Goal: Transaction & Acquisition: Purchase product/service

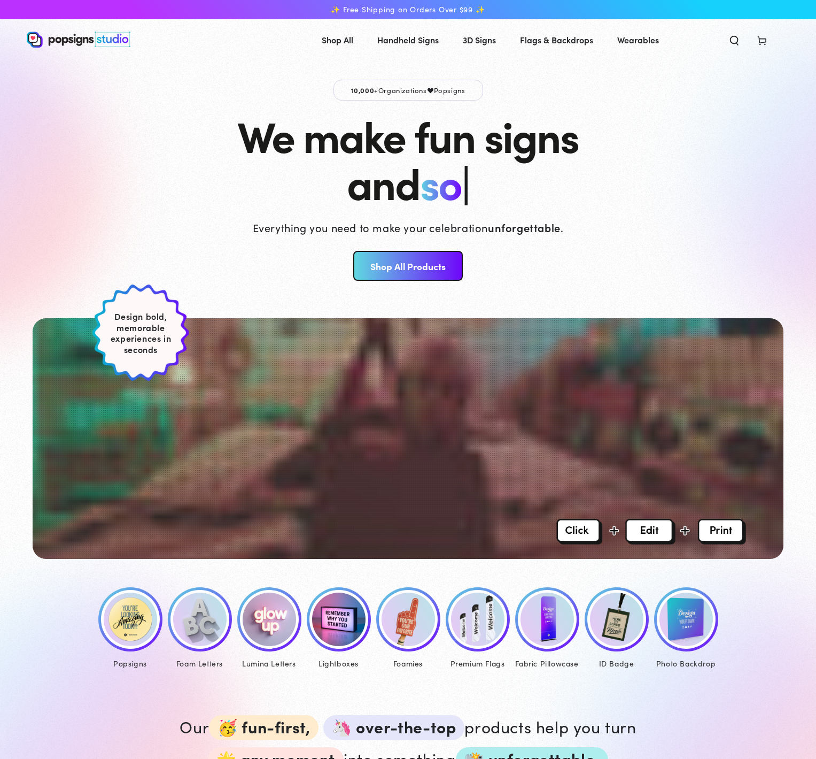
click at [125, 605] on img at bounding box center [130, 618] width 53 height 53
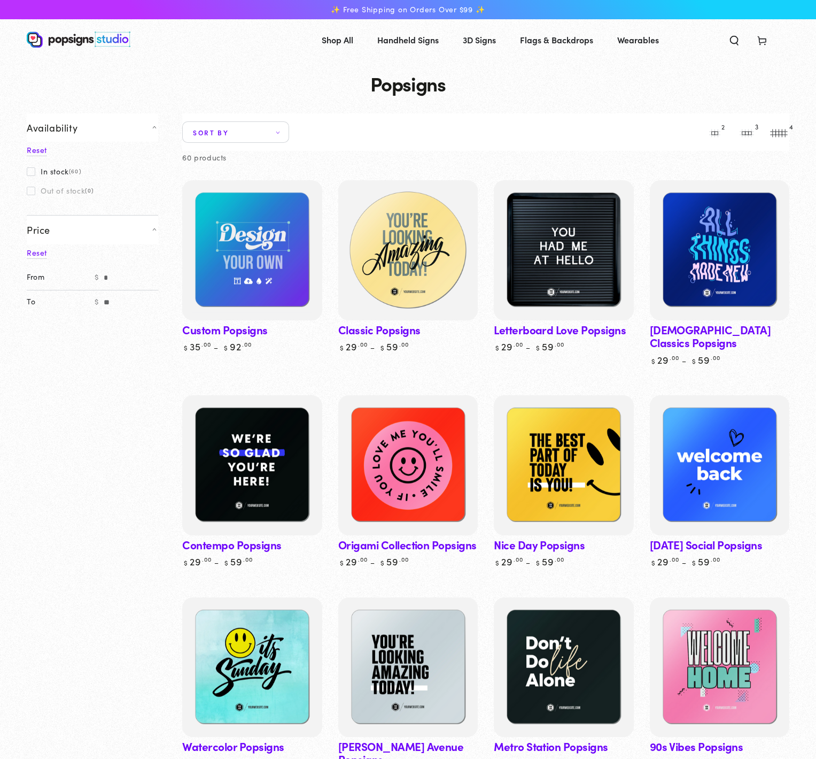
click at [401, 250] on img at bounding box center [408, 250] width 144 height 144
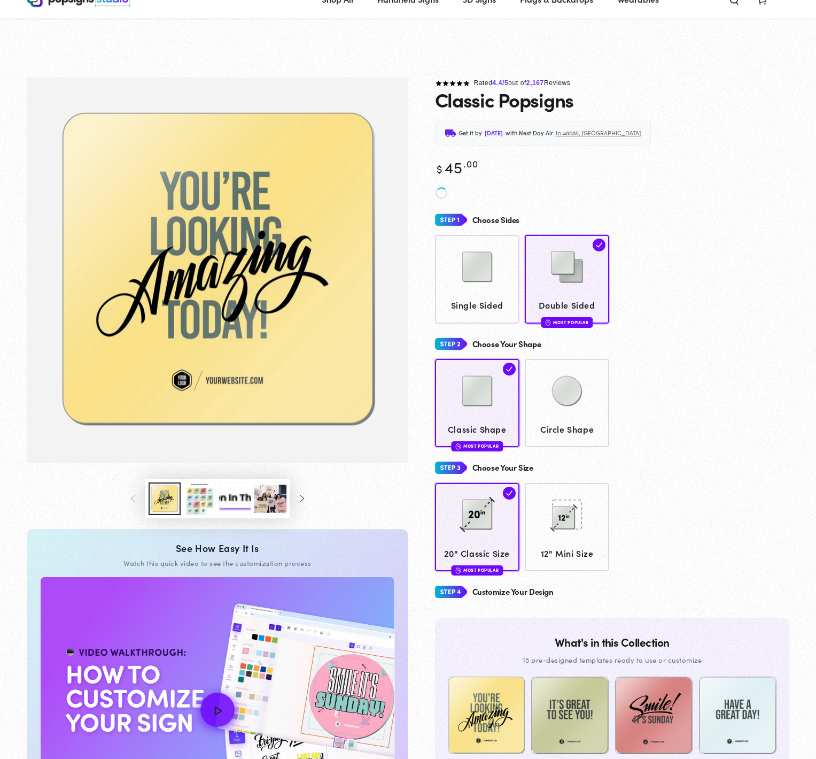
scroll to position [554, 0]
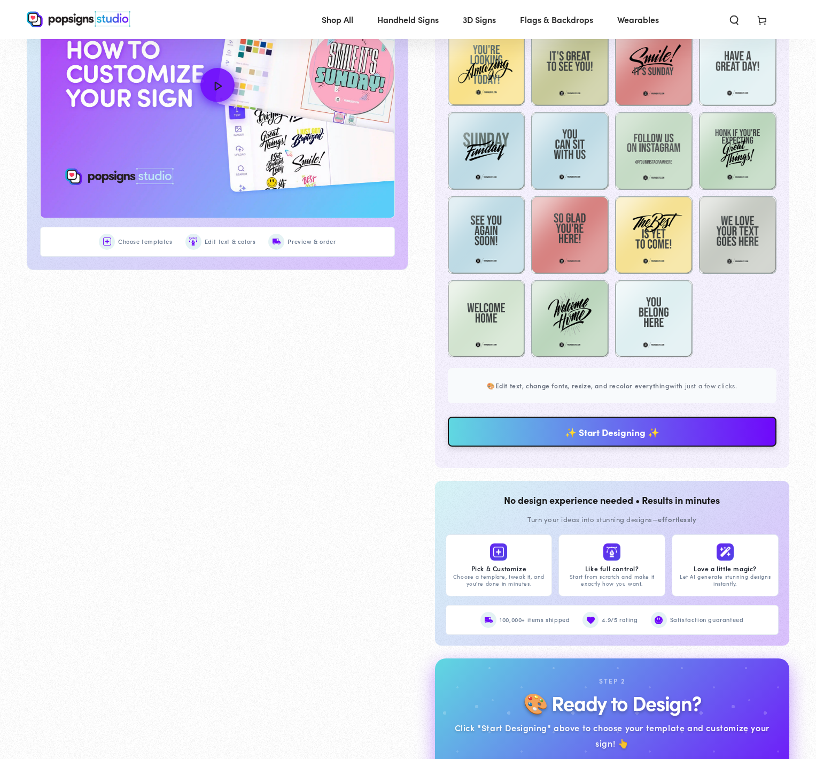
scroll to position [636, 0]
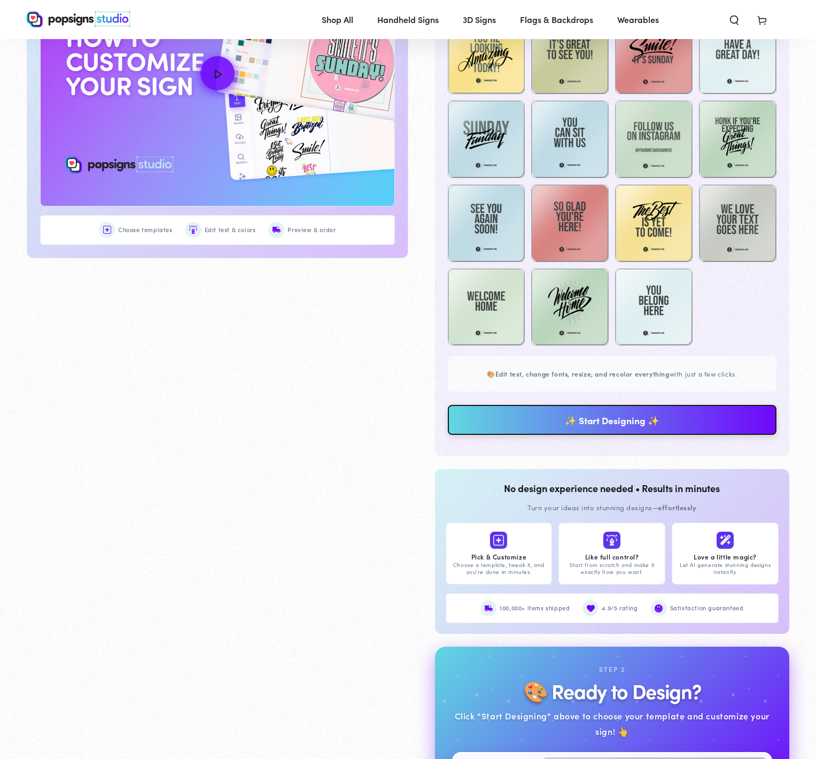
click at [591, 415] on link "✨ Start Designing ✨" at bounding box center [612, 420] width 329 height 30
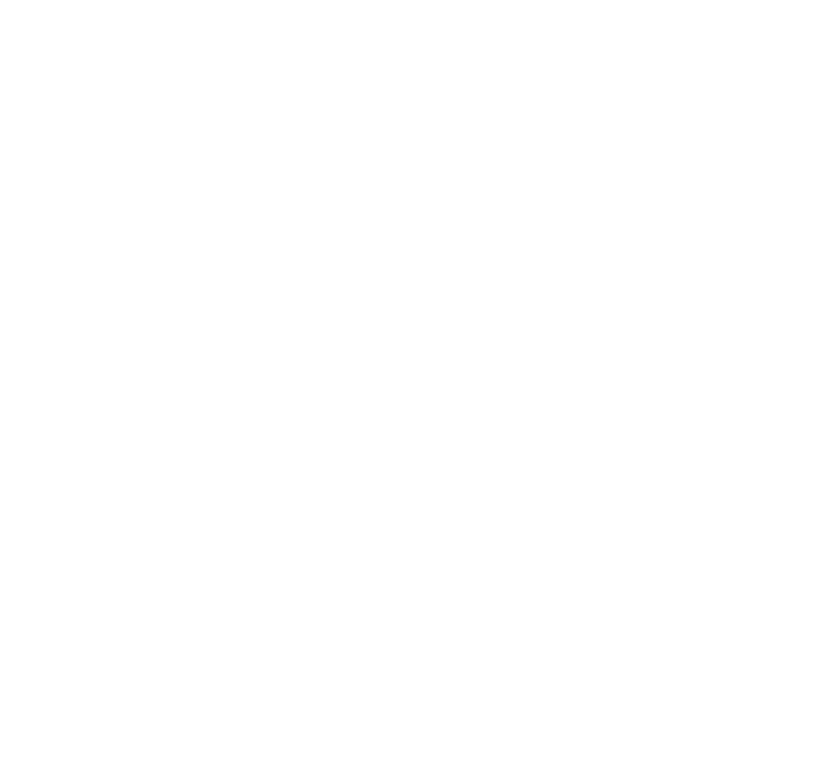
scroll to position [0, 0]
type textarea "An ancient tree with a door leading to a magical world"
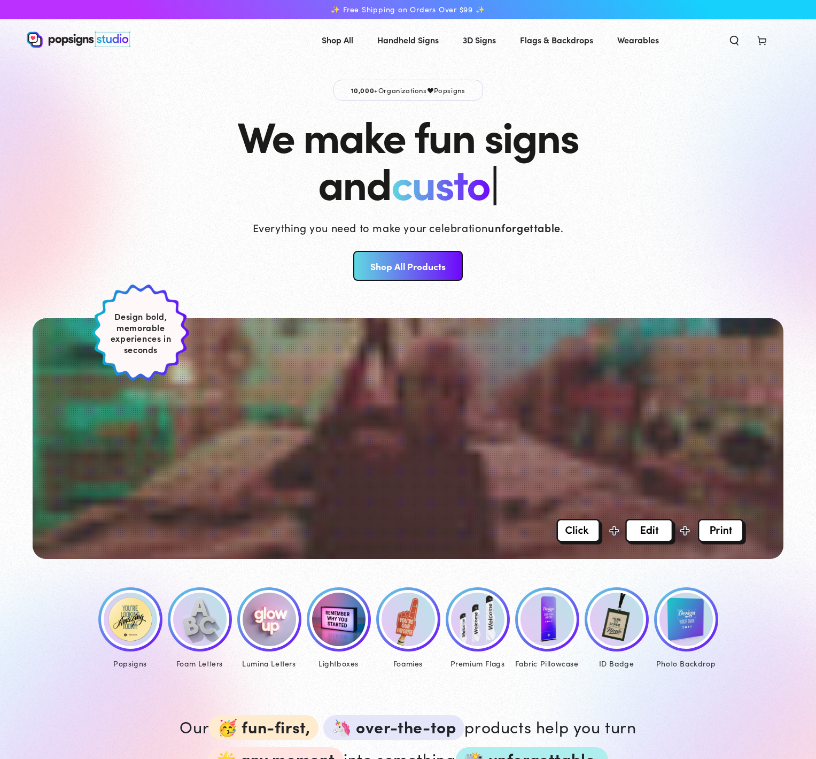
click at [140, 618] on img at bounding box center [130, 618] width 53 height 53
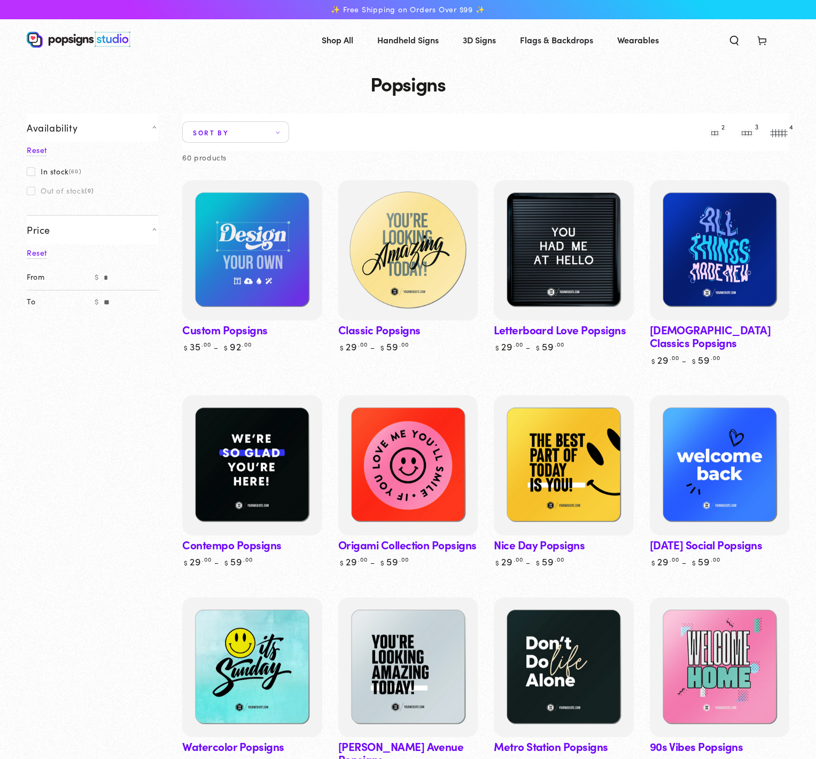
click at [411, 275] on img at bounding box center [408, 250] width 144 height 144
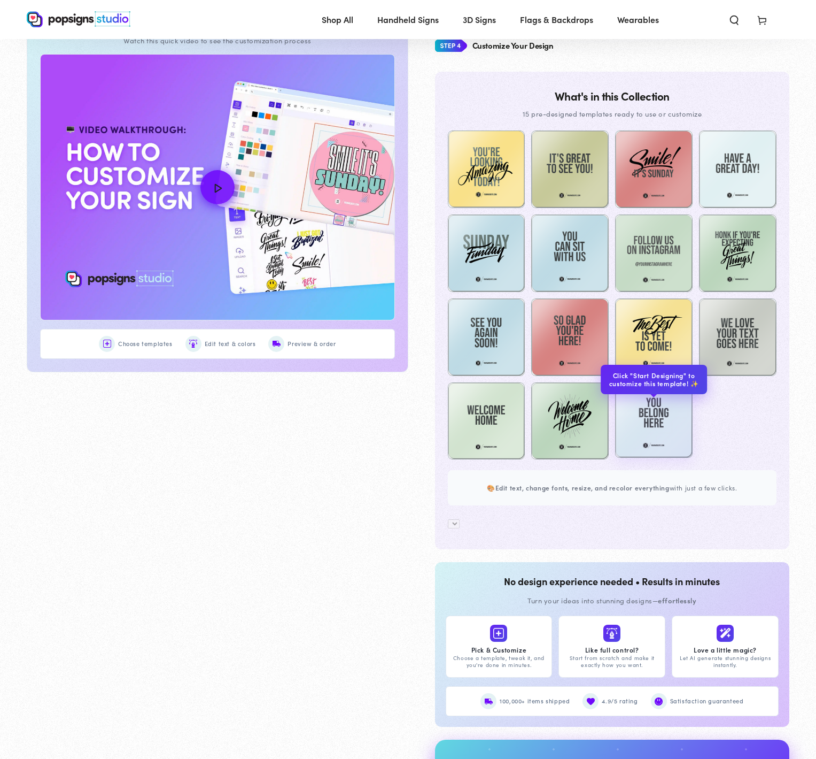
scroll to position [523, 0]
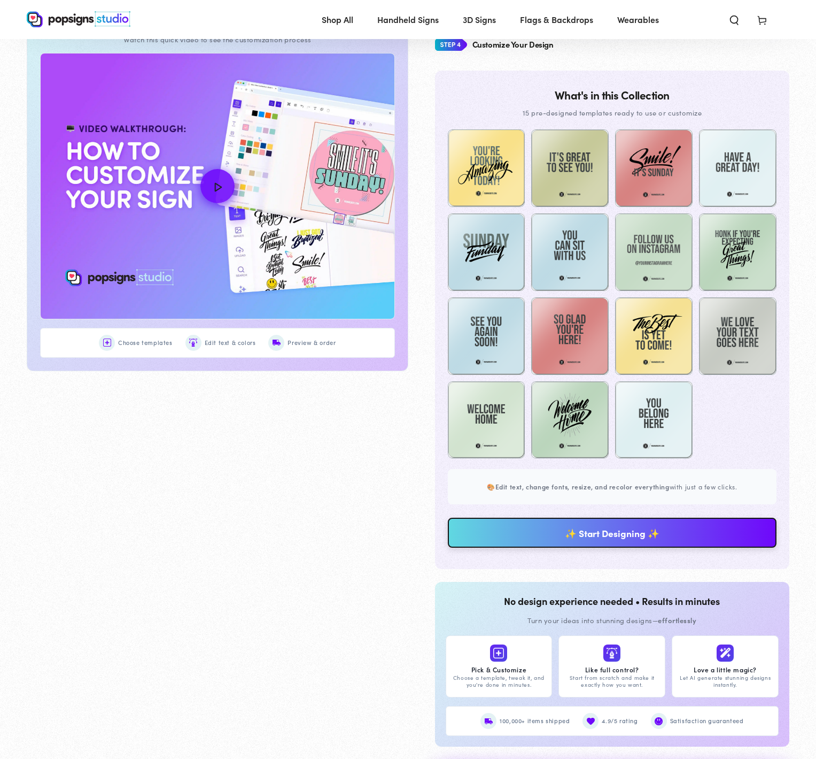
click at [628, 529] on link "✨ Start Designing ✨" at bounding box center [612, 532] width 329 height 30
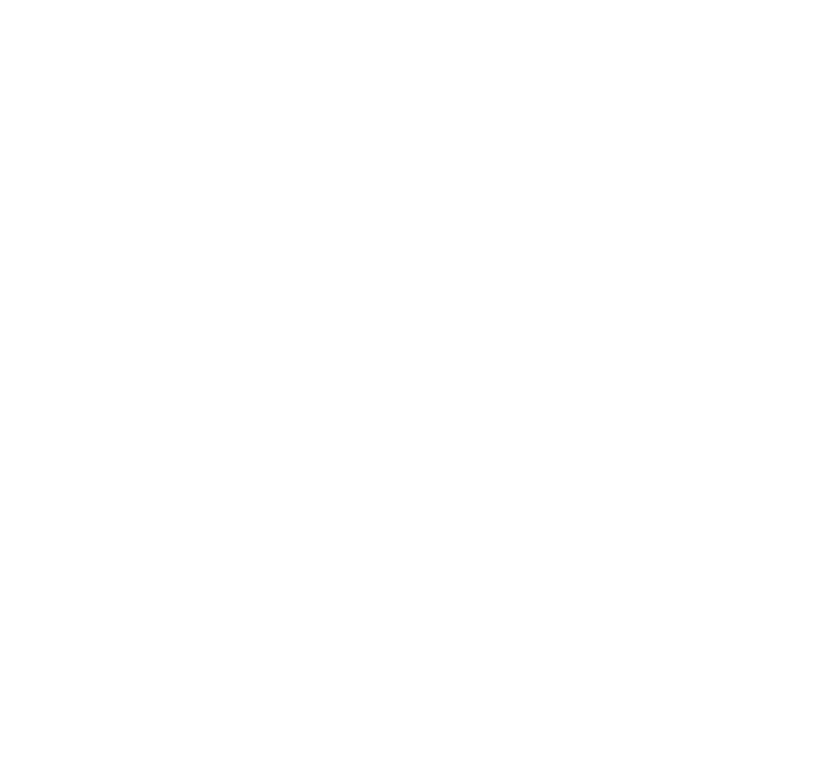
scroll to position [0, 0]
type textarea "An ancient tree with a door leading to a magical world"
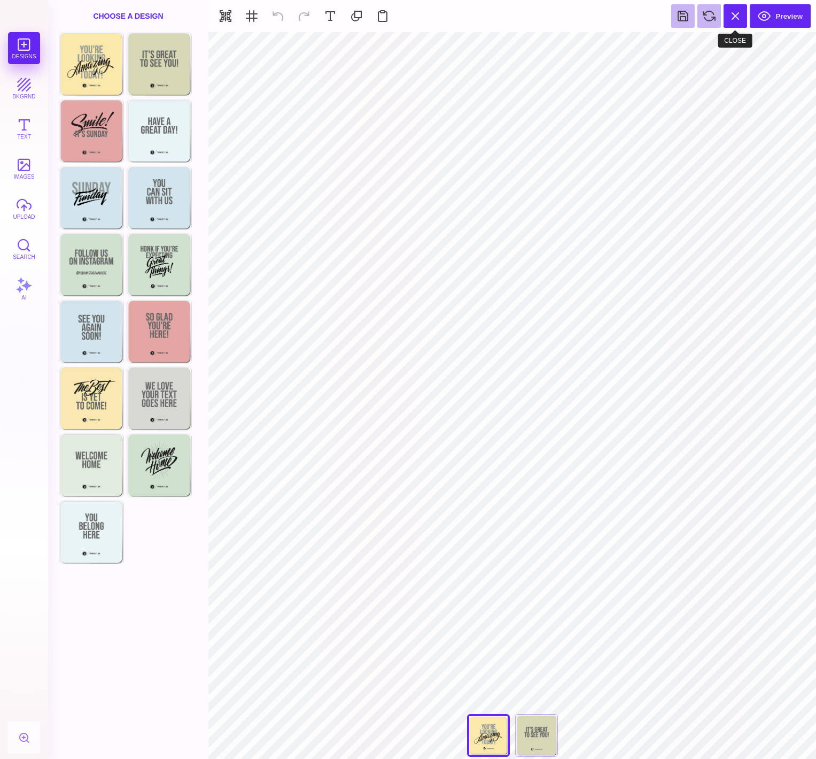
click at [739, 23] on button at bounding box center [736, 16] width 24 height 24
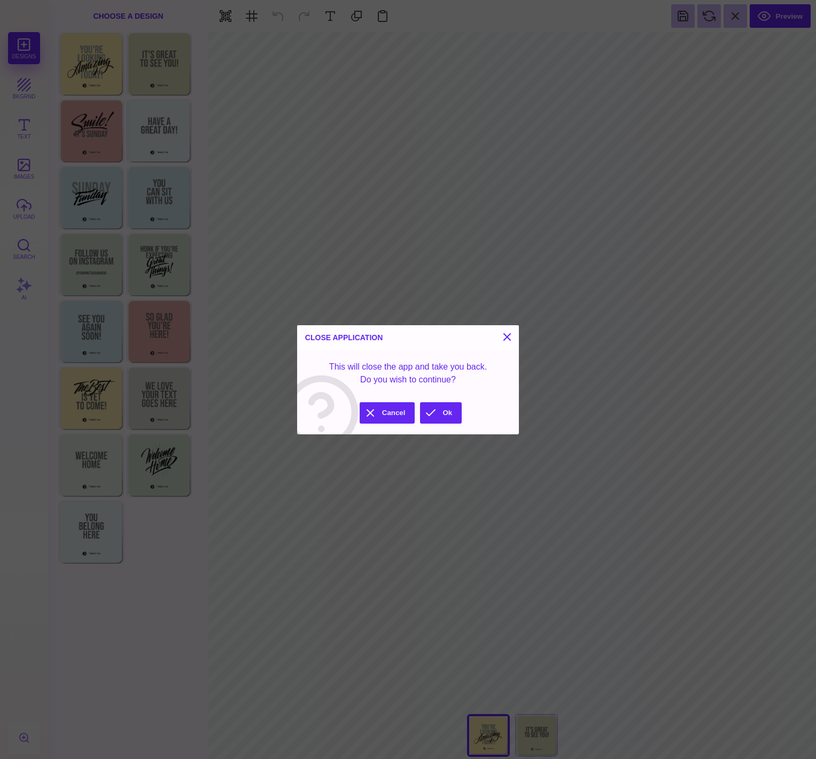
click at [438, 413] on button "Ok" at bounding box center [441, 412] width 42 height 21
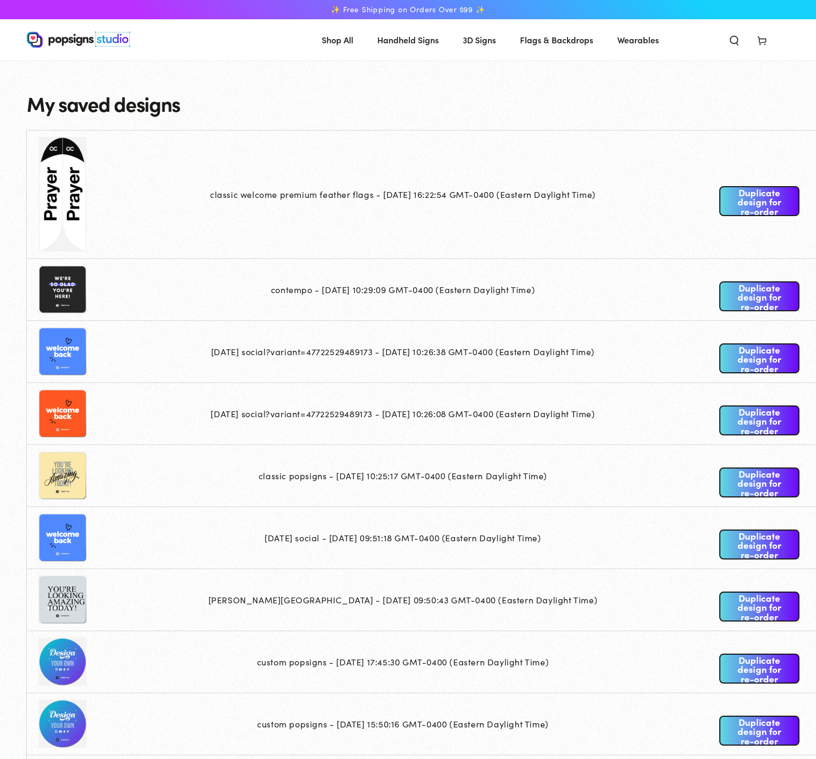
click at [466, 357] on td "[DATE] social?variant=47722529489173 - [DATE] 10:26:38 GMT-0400 (Eastern Daylig…" at bounding box center [408, 351] width 621 height 62
click at [506, 278] on td "contempo - [DATE] 10:29:09 GMT-0400 (Eastern Daylight Time)" at bounding box center [408, 289] width 621 height 62
click at [570, 203] on td "classic welcome premium feather flags - [DATE] 16:22:54 GMT-0400 (Eastern Dayli…" at bounding box center [408, 194] width 621 height 128
drag, startPoint x: 633, startPoint y: 216, endPoint x: 555, endPoint y: 213, distance: 78.1
click at [633, 216] on td "classic welcome premium feather flags - [DATE] 16:22:54 GMT-0400 (Eastern Dayli…" at bounding box center [408, 194] width 621 height 128
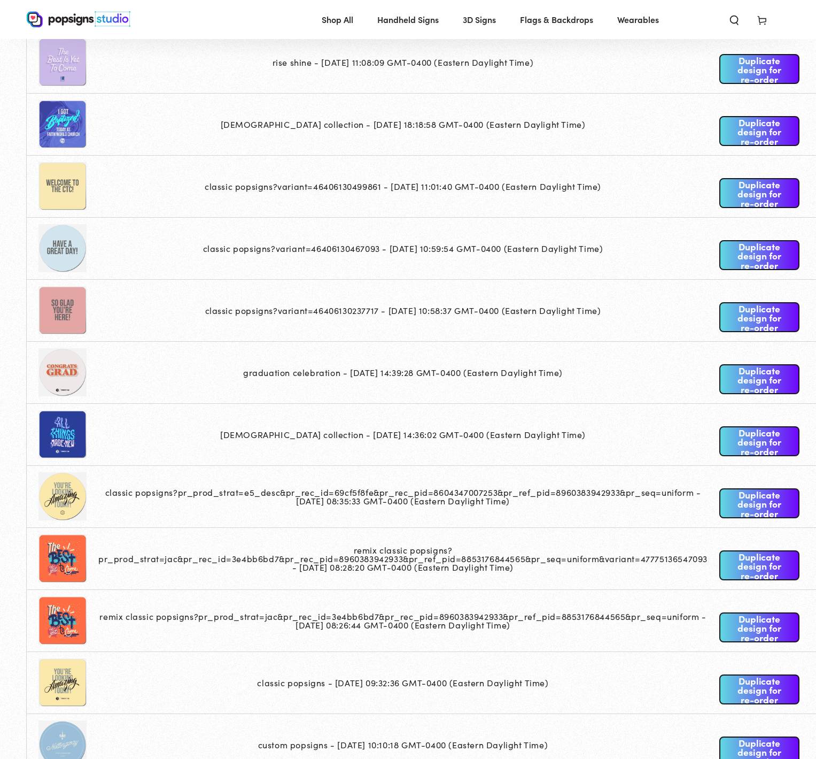
scroll to position [504, 0]
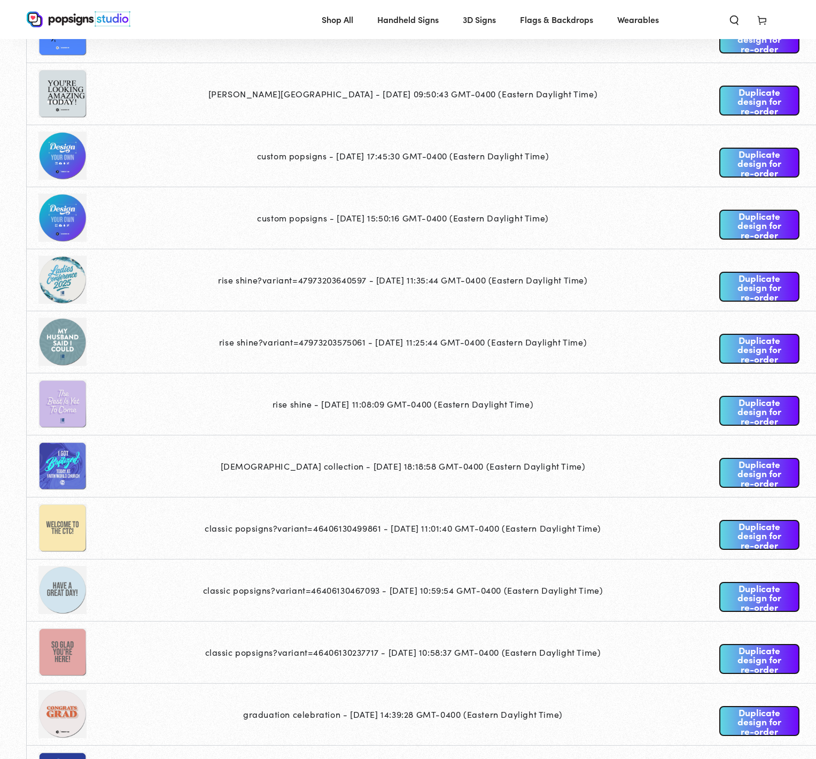
click at [763, 352] on link "Duplicate design for re-order" at bounding box center [759, 349] width 80 height 30
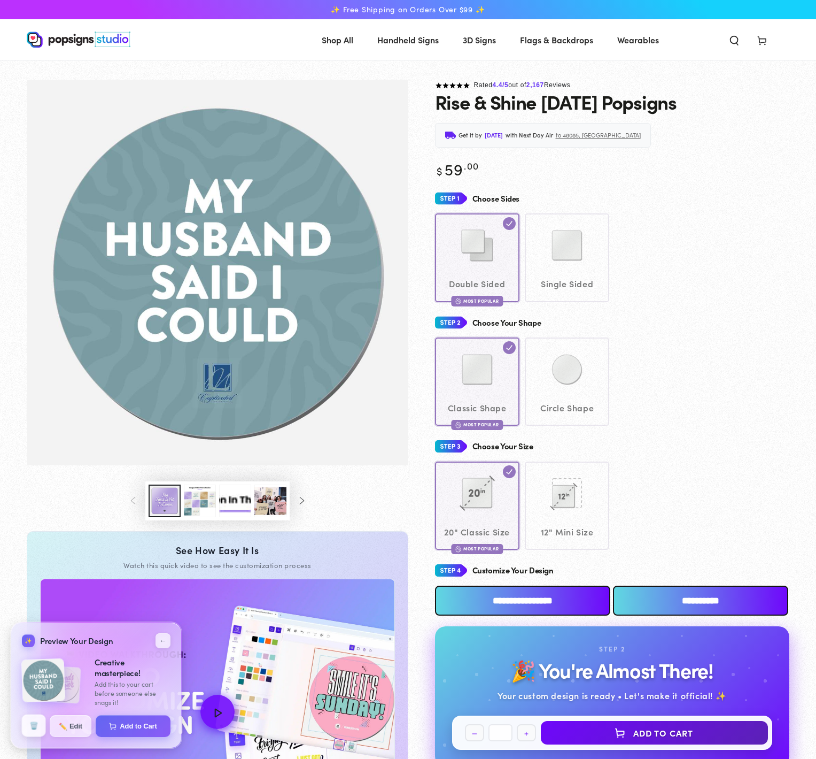
click at [35, 724] on button "🗑️" at bounding box center [34, 725] width 24 height 22
